Goal: Task Accomplishment & Management: Manage account settings

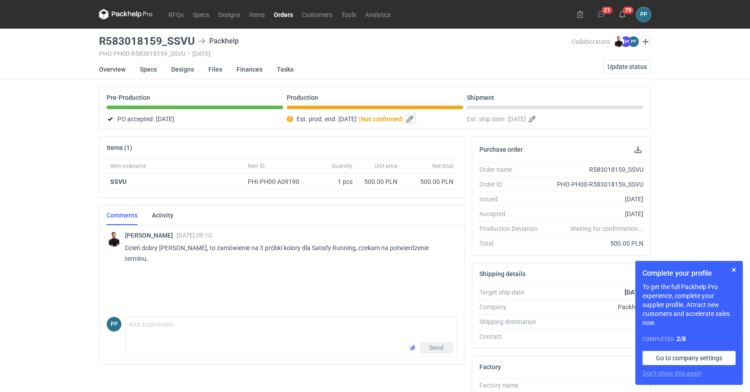
click at [416, 119] on button "button" at bounding box center [410, 119] width 11 height 11
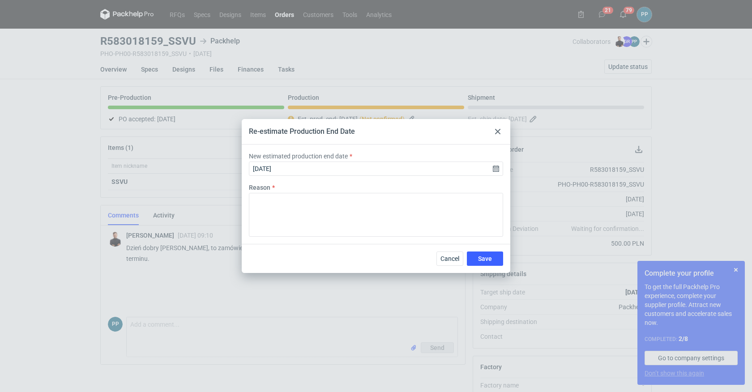
click at [499, 130] on use at bounding box center [497, 131] width 5 height 5
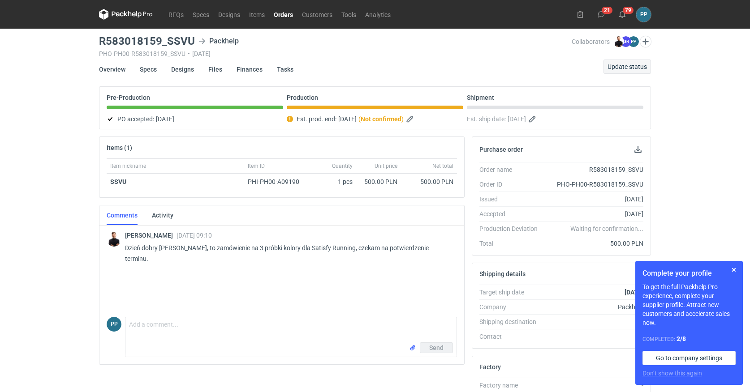
click at [618, 62] on button "Update status" at bounding box center [626, 67] width 47 height 14
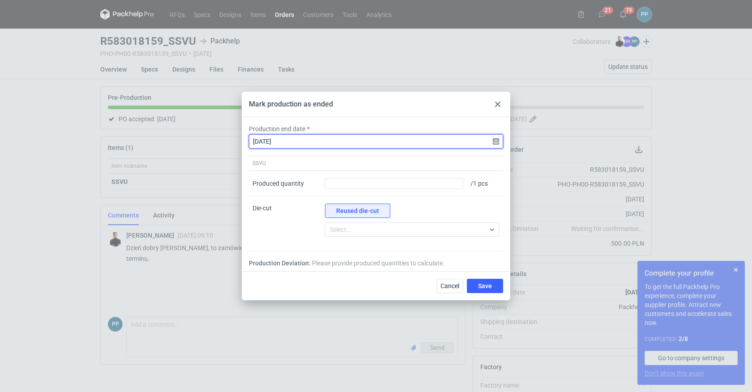
click at [495, 142] on input "2025-10-09" at bounding box center [376, 141] width 254 height 14
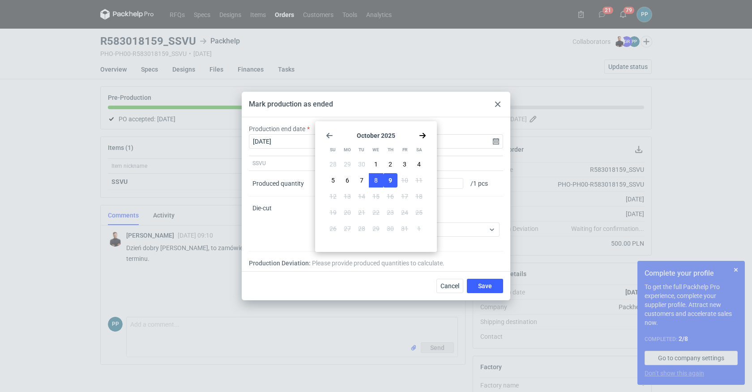
click at [377, 182] on span "8" at bounding box center [376, 180] width 4 height 9
type input "2025-10-08"
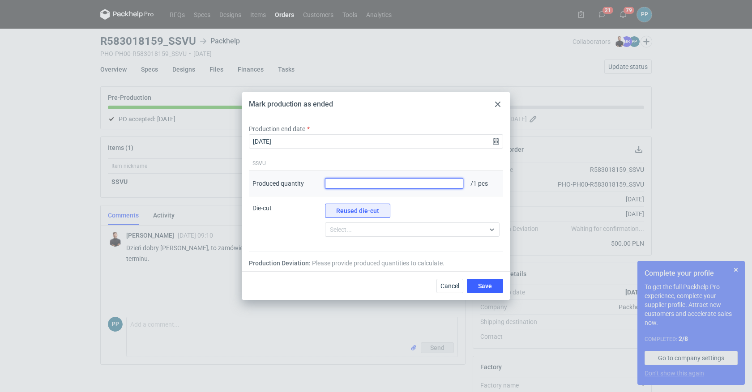
click at [399, 186] on input "Produced quantity" at bounding box center [394, 183] width 138 height 11
type input "1"
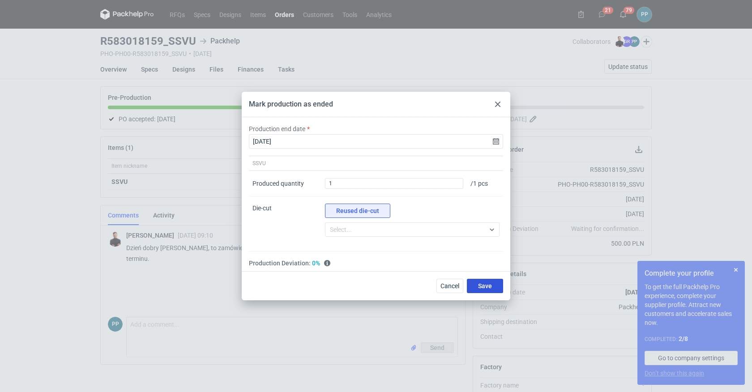
click at [485, 290] on button "Save" at bounding box center [485, 286] width 36 height 14
